Goal: Task Accomplishment & Management: Manage account settings

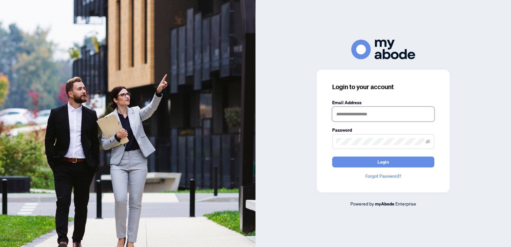
click at [345, 112] on input "text" at bounding box center [383, 114] width 102 height 15
type input "**********"
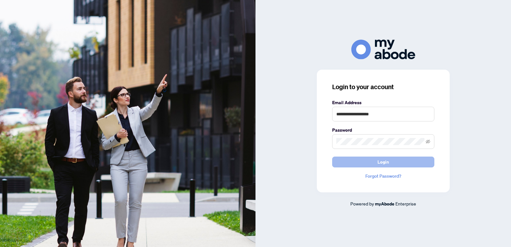
click at [380, 161] on span "Login" at bounding box center [384, 162] width 12 height 10
click at [428, 141] on icon "eye-invisible" at bounding box center [428, 141] width 4 height 4
click at [390, 164] on button "Login" at bounding box center [383, 162] width 102 height 11
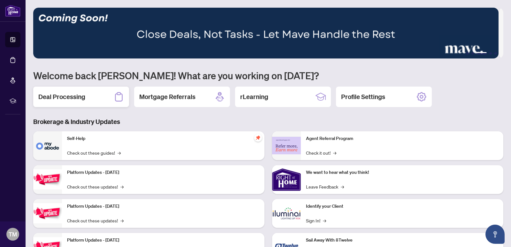
click at [83, 96] on h2 "Deal Processing" at bounding box center [61, 96] width 47 height 9
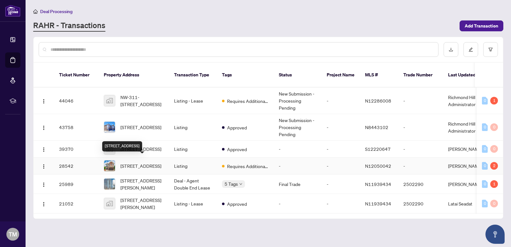
click at [139, 162] on span "[STREET_ADDRESS]" at bounding box center [140, 165] width 41 height 7
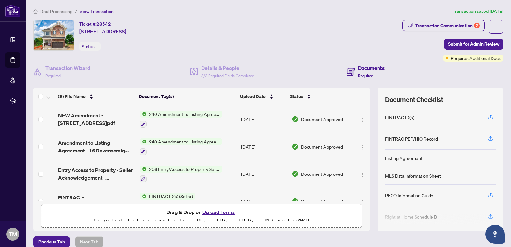
click at [212, 211] on button "Upload Forms" at bounding box center [219, 212] width 36 height 8
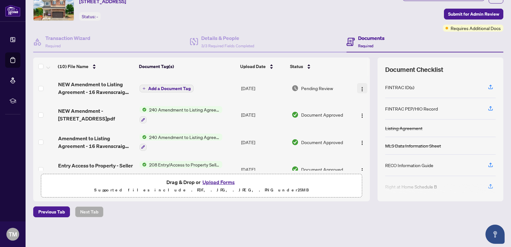
click at [360, 88] on img "button" at bounding box center [362, 89] width 5 height 5
click at [163, 88] on span "Add a Document Tag" at bounding box center [169, 88] width 42 height 4
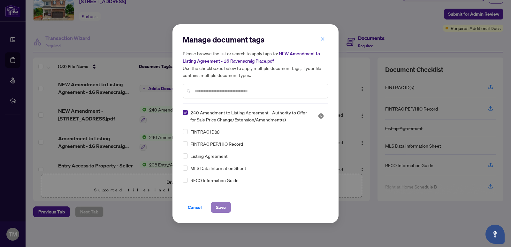
click at [216, 206] on span "Save" at bounding box center [221, 207] width 10 height 10
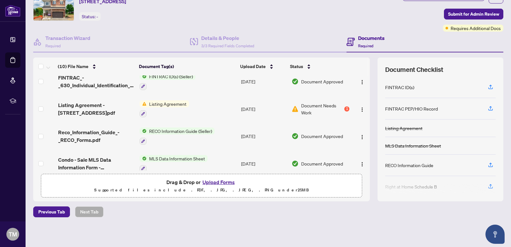
scroll to position [180, 0]
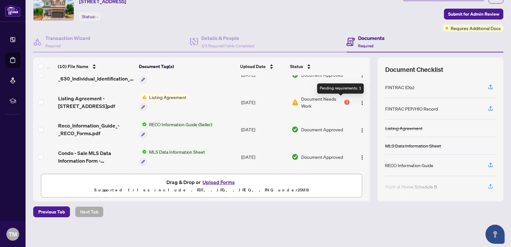
click at [344, 100] on div "1" at bounding box center [346, 102] width 5 height 5
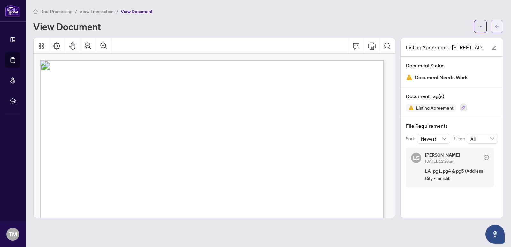
click at [495, 26] on icon "arrow-left" at bounding box center [497, 26] width 4 height 4
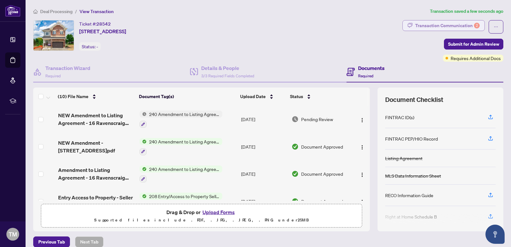
click at [454, 24] on div "Transaction Communication 2" at bounding box center [447, 25] width 65 height 10
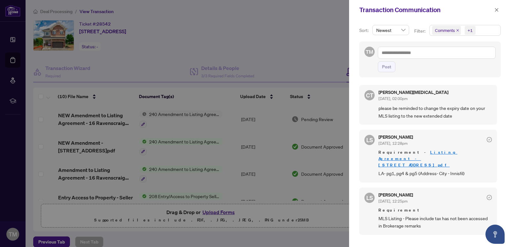
scroll to position [1, 0]
click at [328, 37] on div at bounding box center [255, 123] width 511 height 247
click at [498, 9] on icon "close" at bounding box center [497, 10] width 4 height 4
